Goal: Task Accomplishment & Management: Complete application form

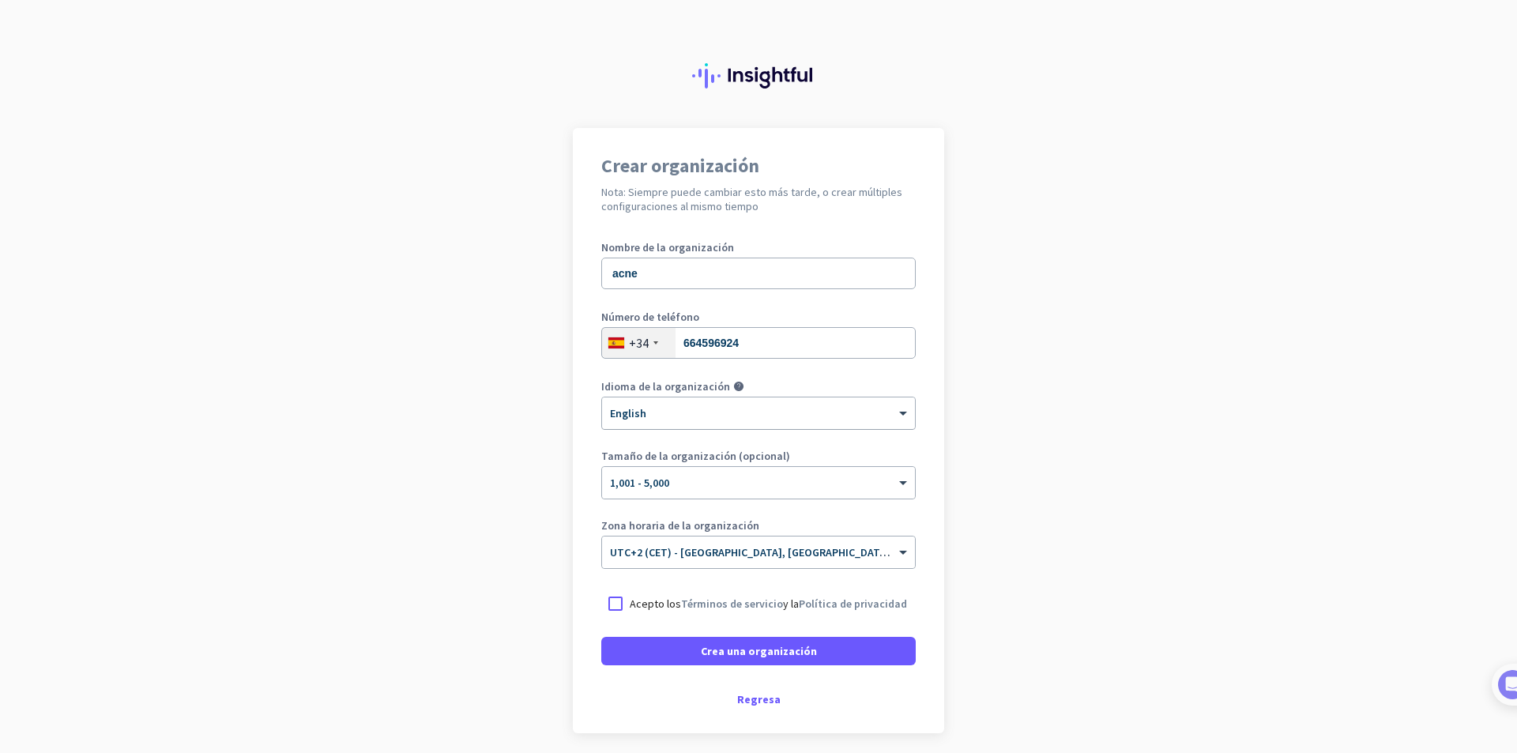
click at [697, 409] on div at bounding box center [758, 407] width 313 height 13
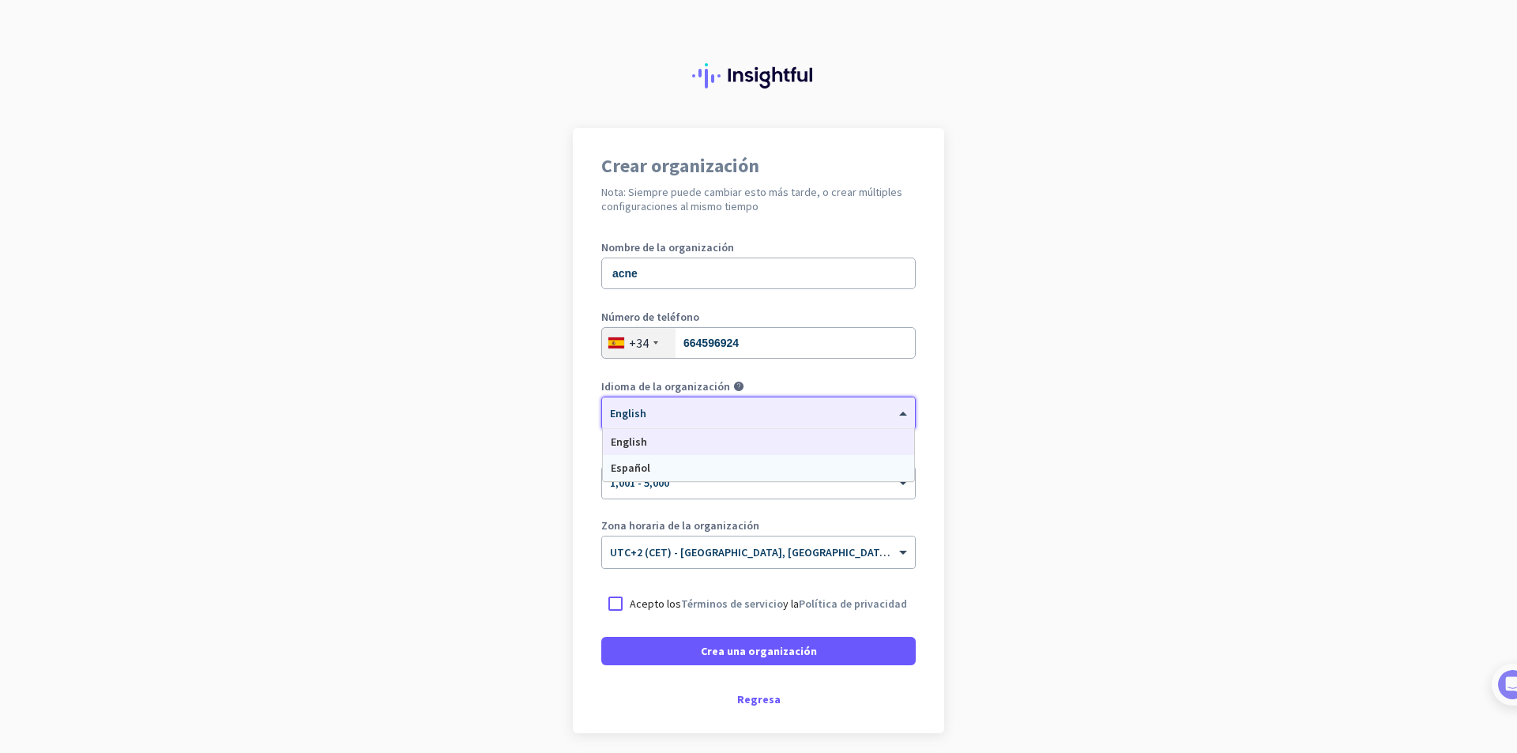
click at [671, 467] on div "Español" at bounding box center [758, 468] width 311 height 26
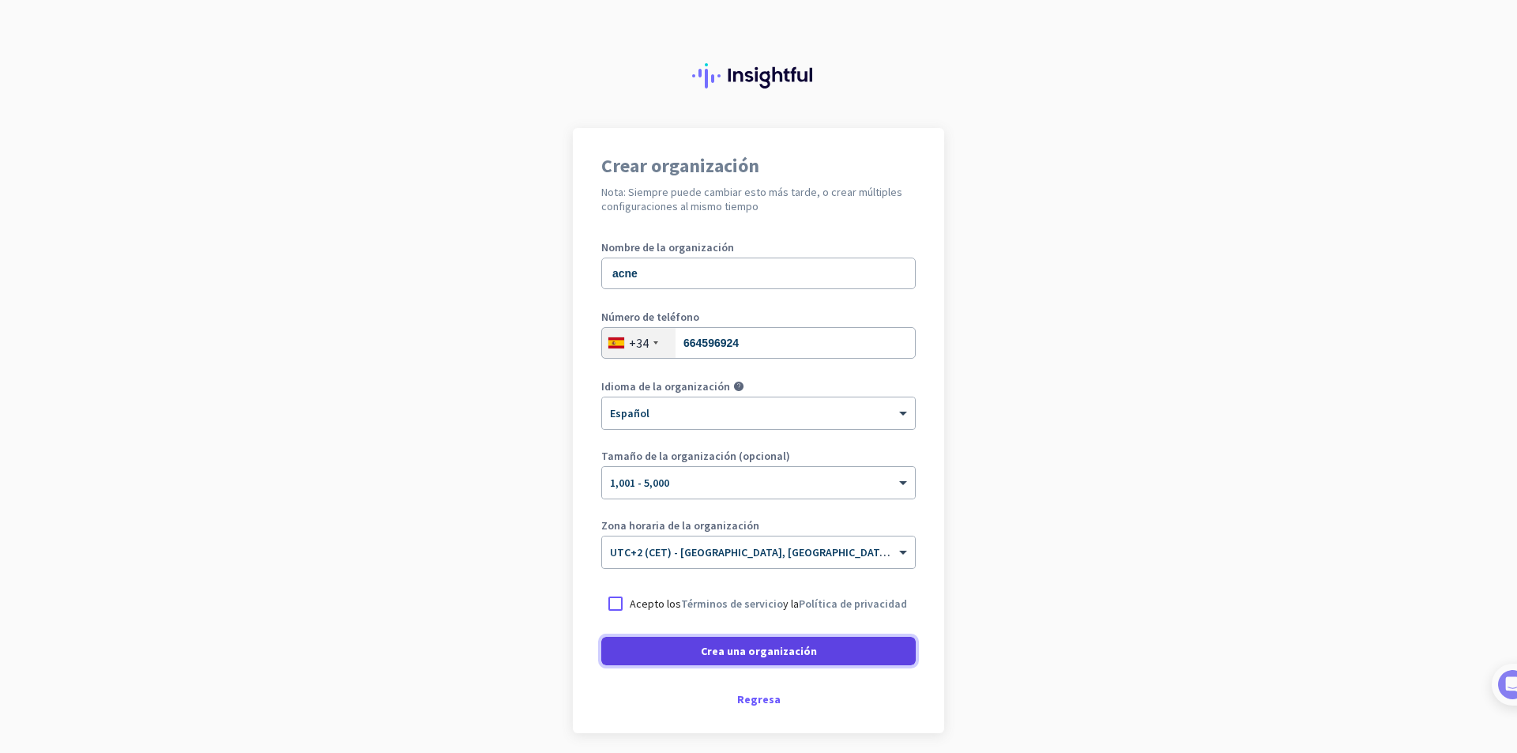
click at [665, 657] on span at bounding box center [758, 651] width 315 height 38
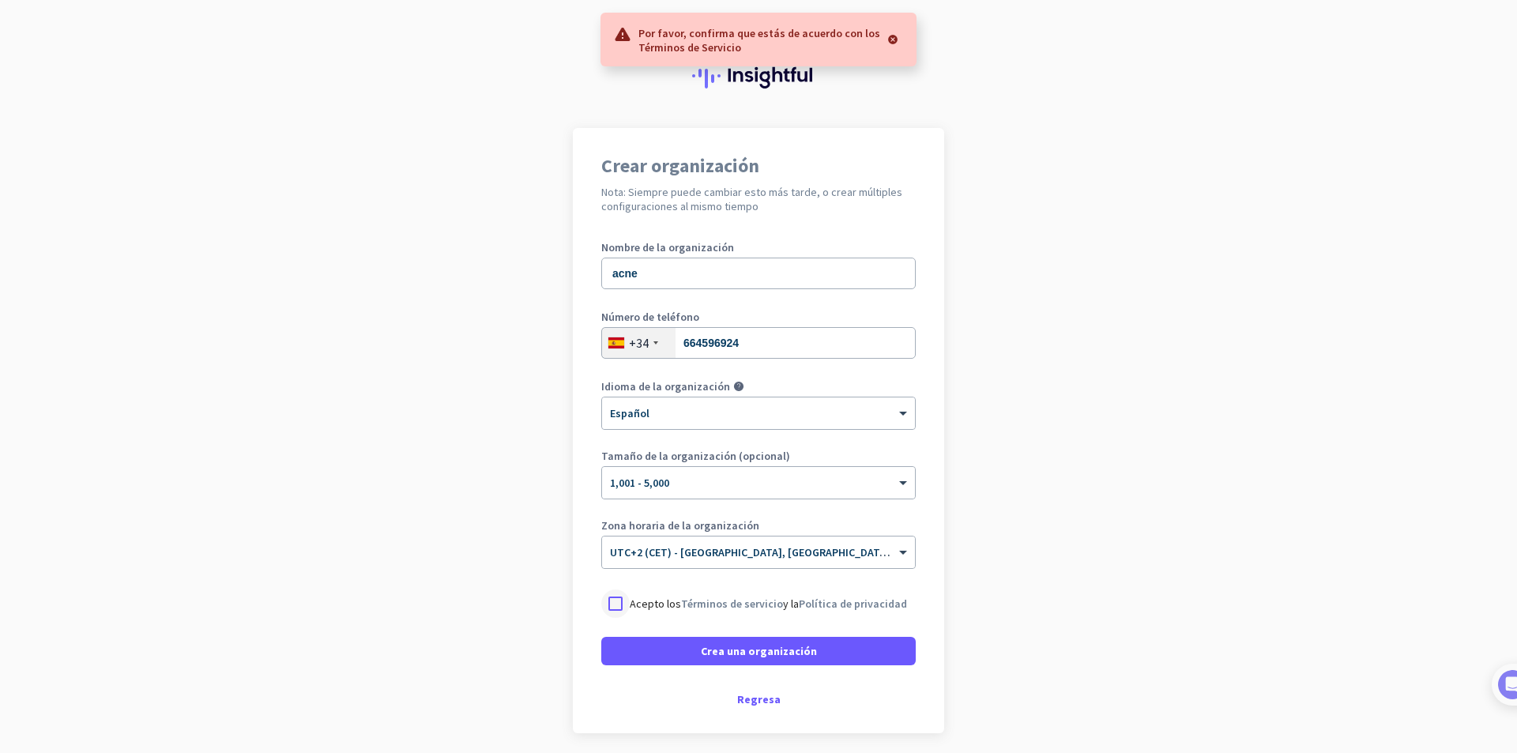
click at [610, 611] on div at bounding box center [615, 604] width 28 height 28
click at [640, 656] on span at bounding box center [758, 651] width 315 height 38
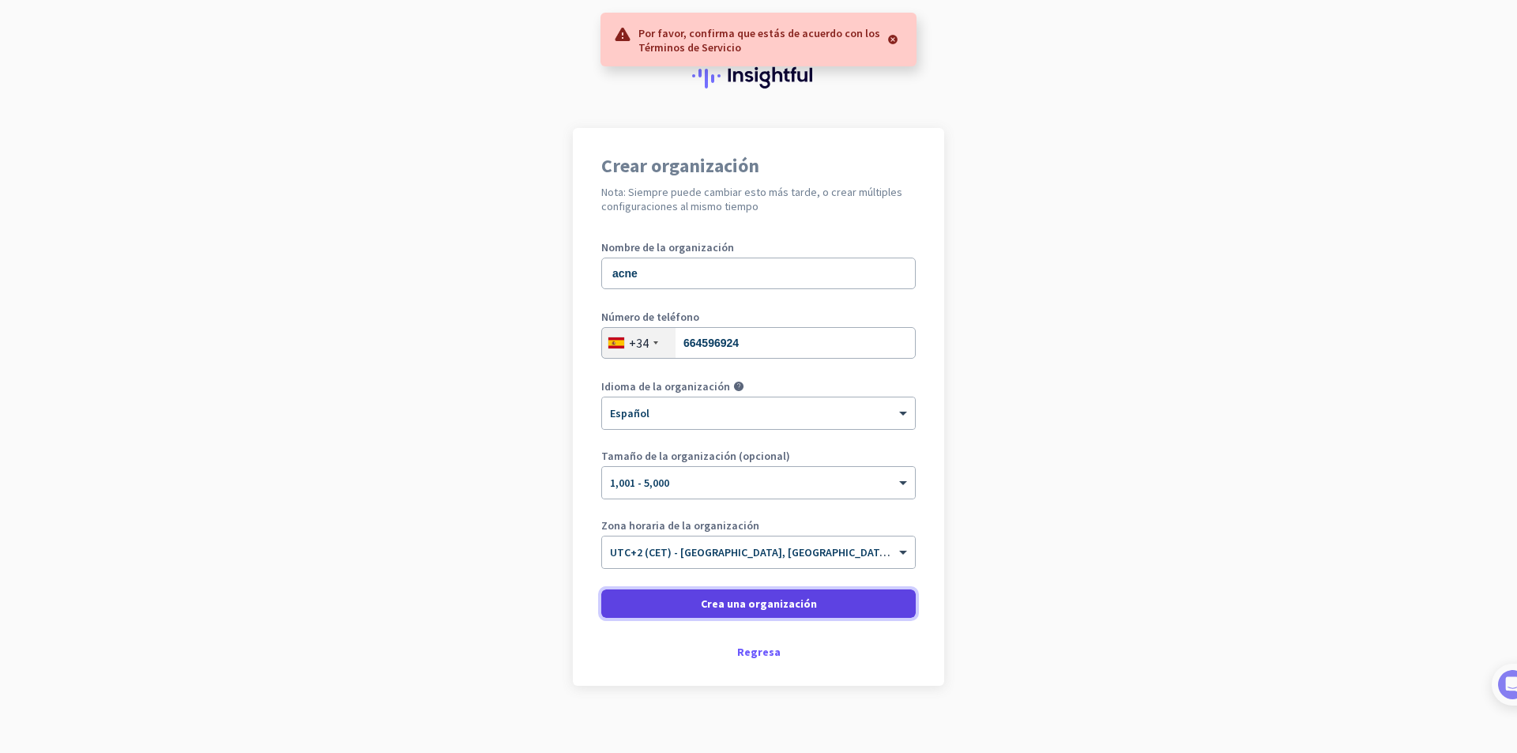
click at [631, 612] on span at bounding box center [758, 604] width 315 height 38
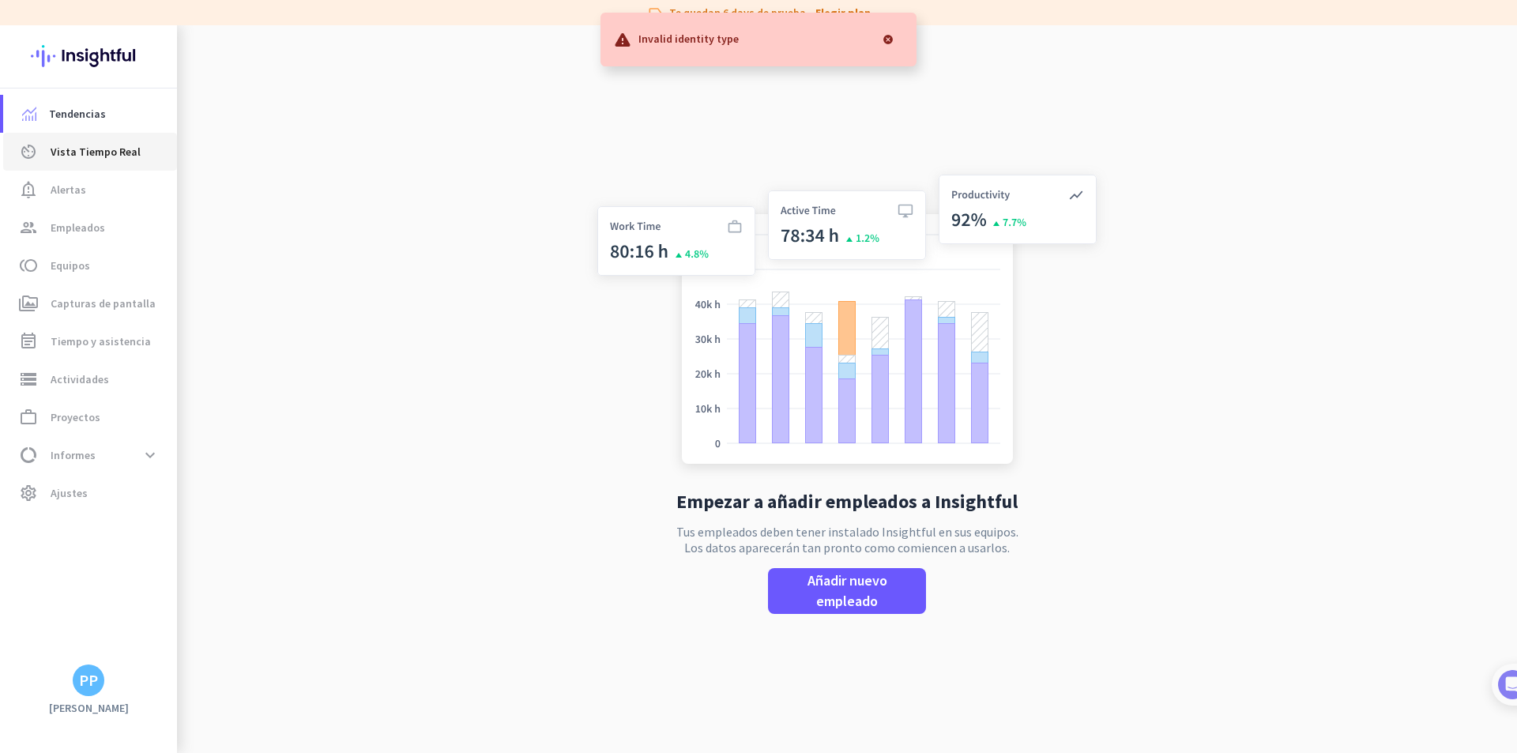
click at [109, 155] on span "Vista Tiempo Real" at bounding box center [96, 151] width 90 height 19
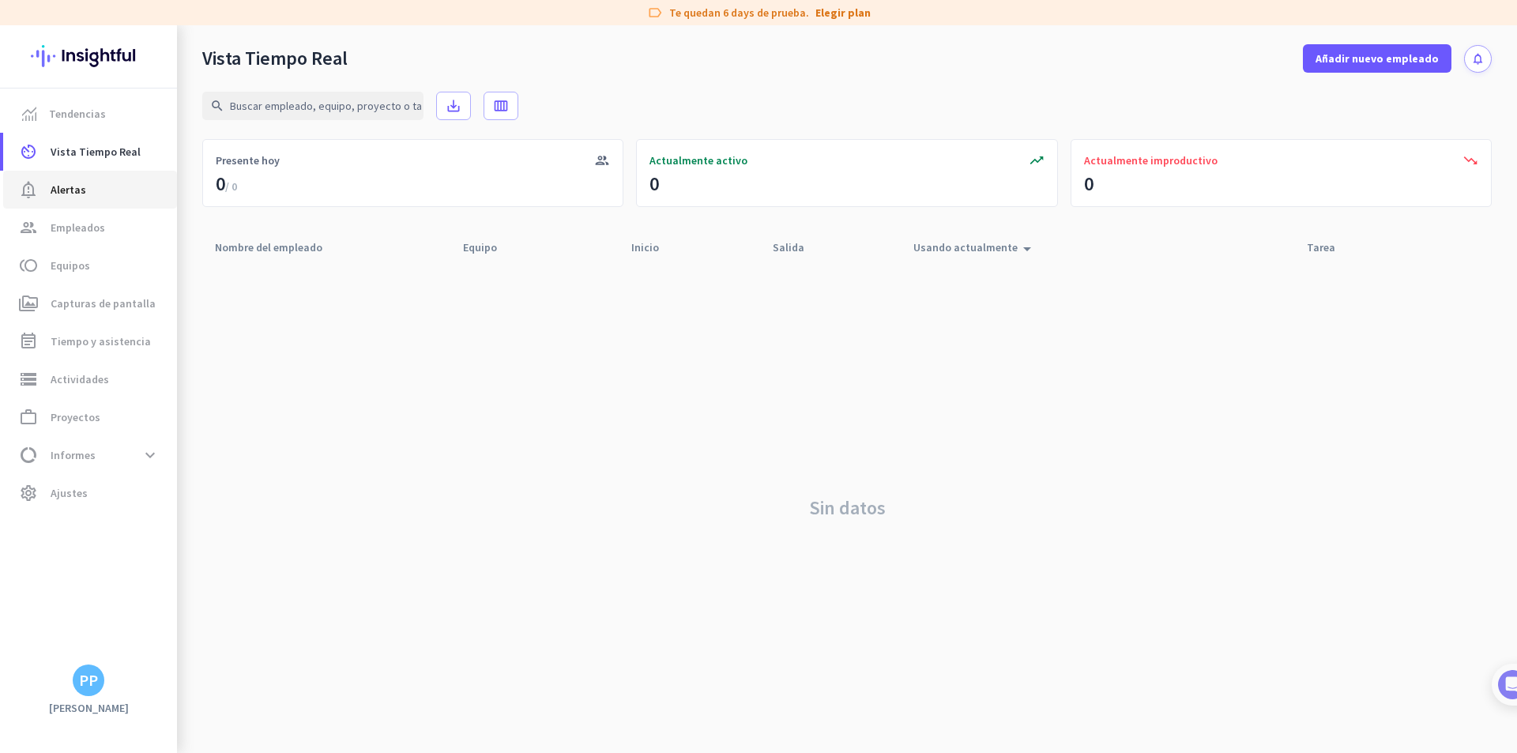
click at [97, 182] on span "notification_important Alertas" at bounding box center [90, 189] width 149 height 19
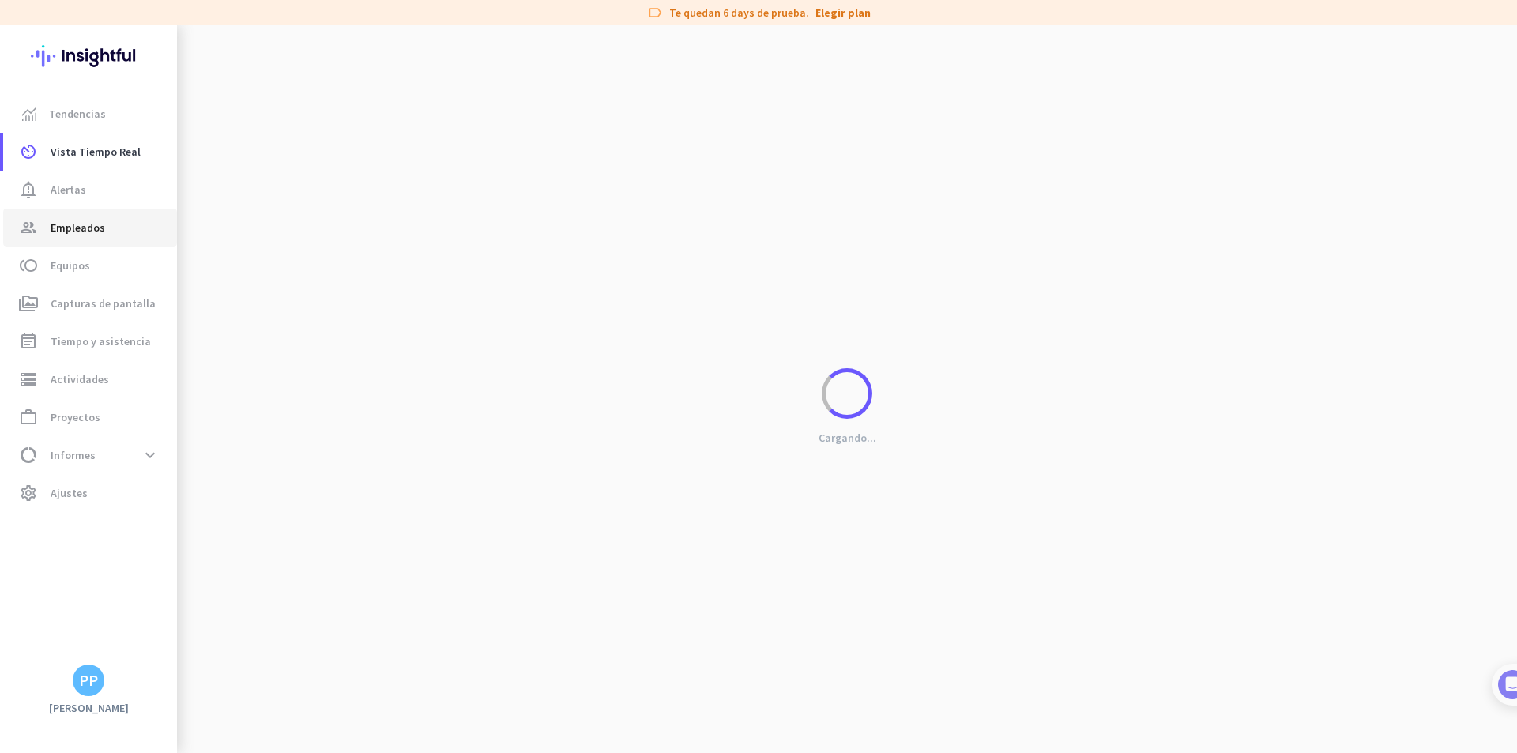
click at [98, 223] on span "Empleados" at bounding box center [78, 227] width 55 height 19
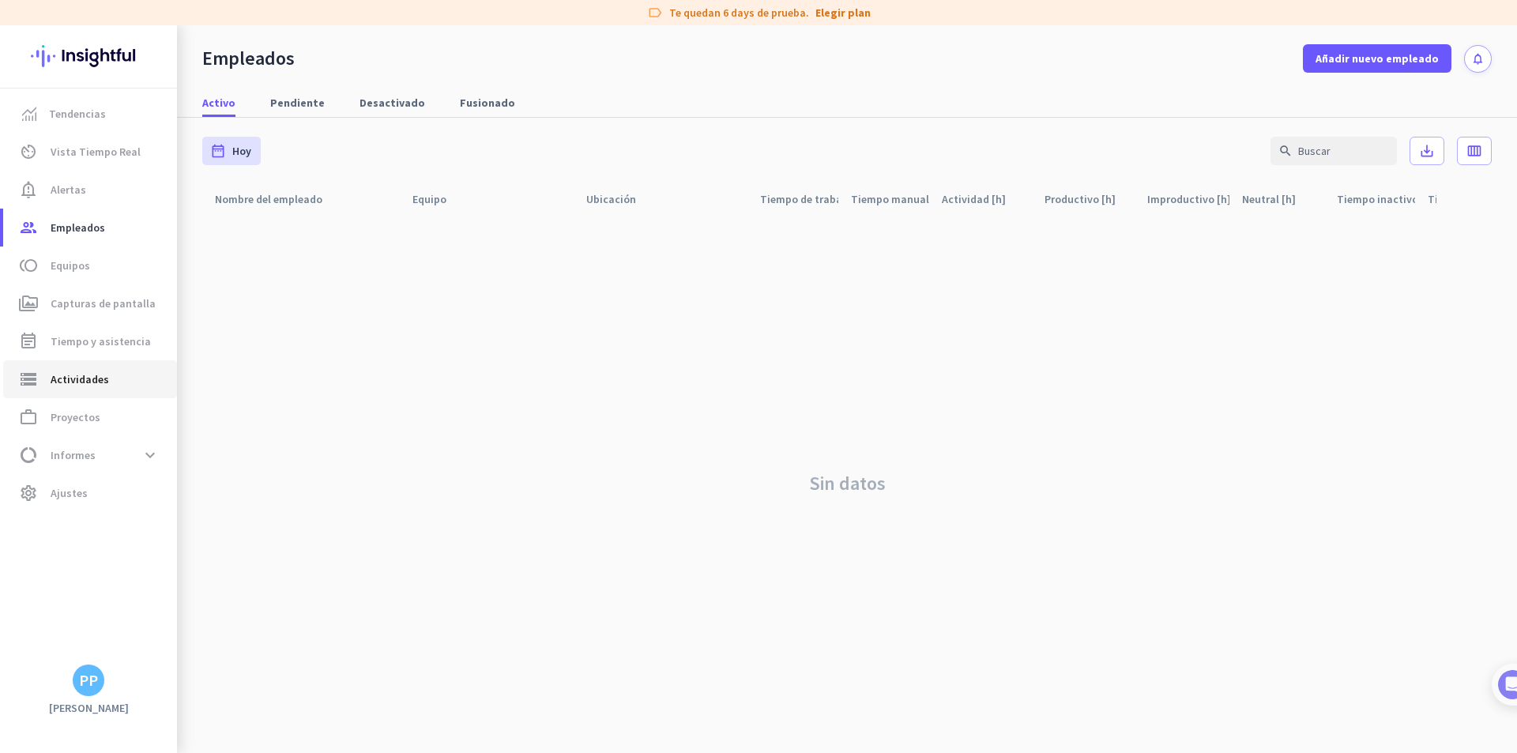
click at [79, 387] on span "Actividades" at bounding box center [80, 379] width 58 height 19
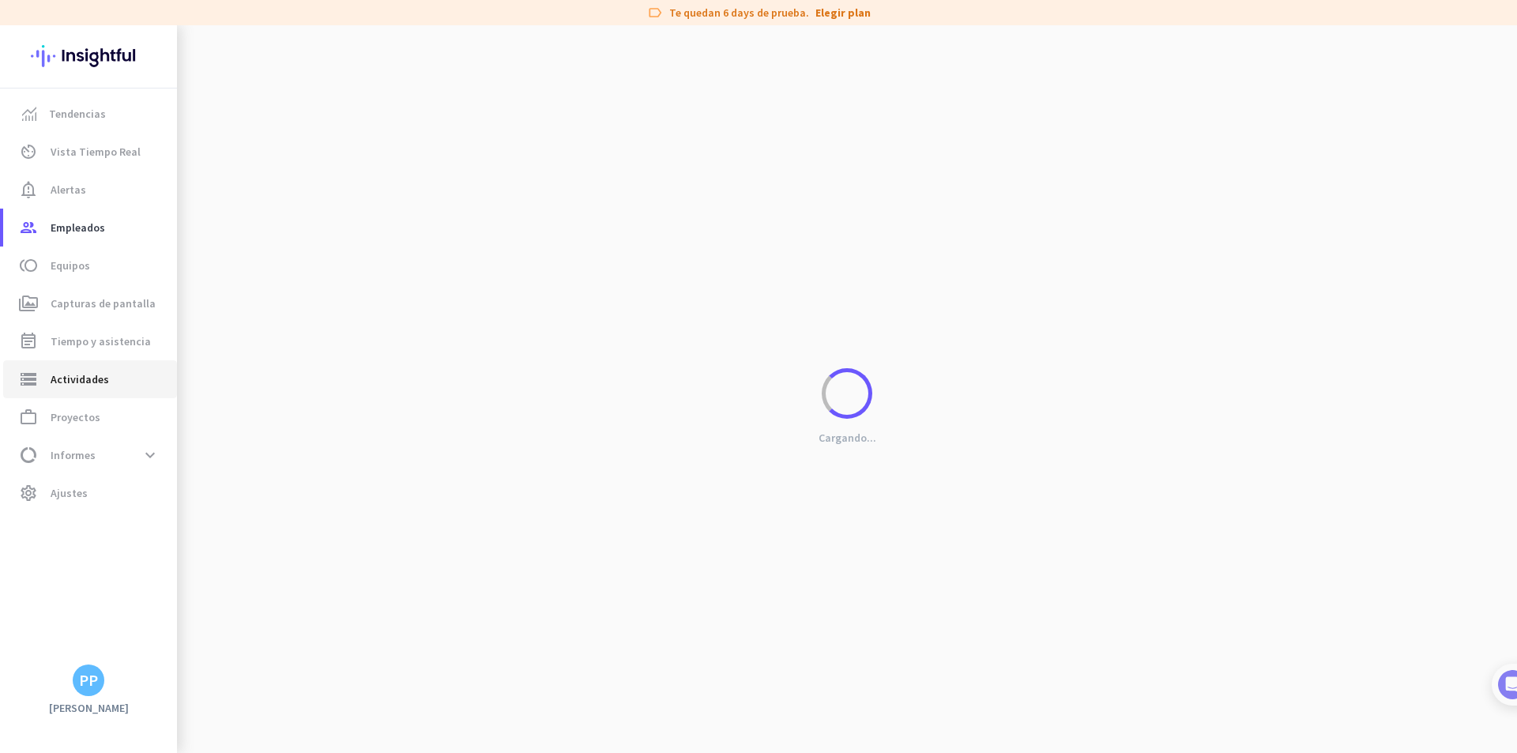
type input "[DATE]"
